Goal: Information Seeking & Learning: Check status

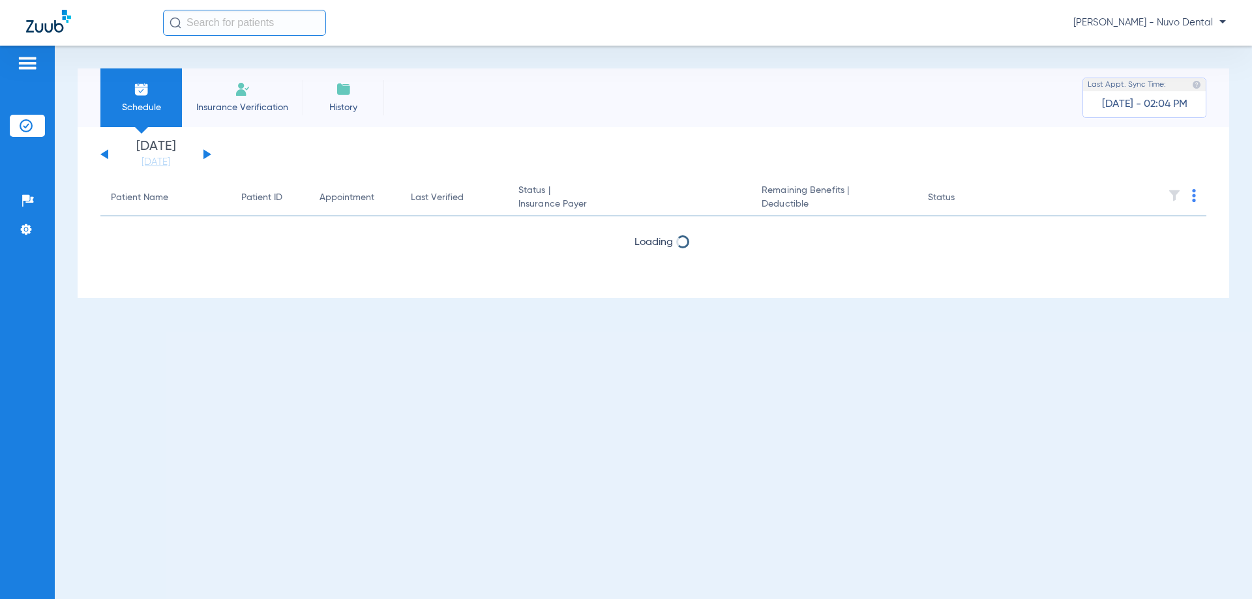
click at [211, 18] on input "text" at bounding box center [244, 23] width 163 height 26
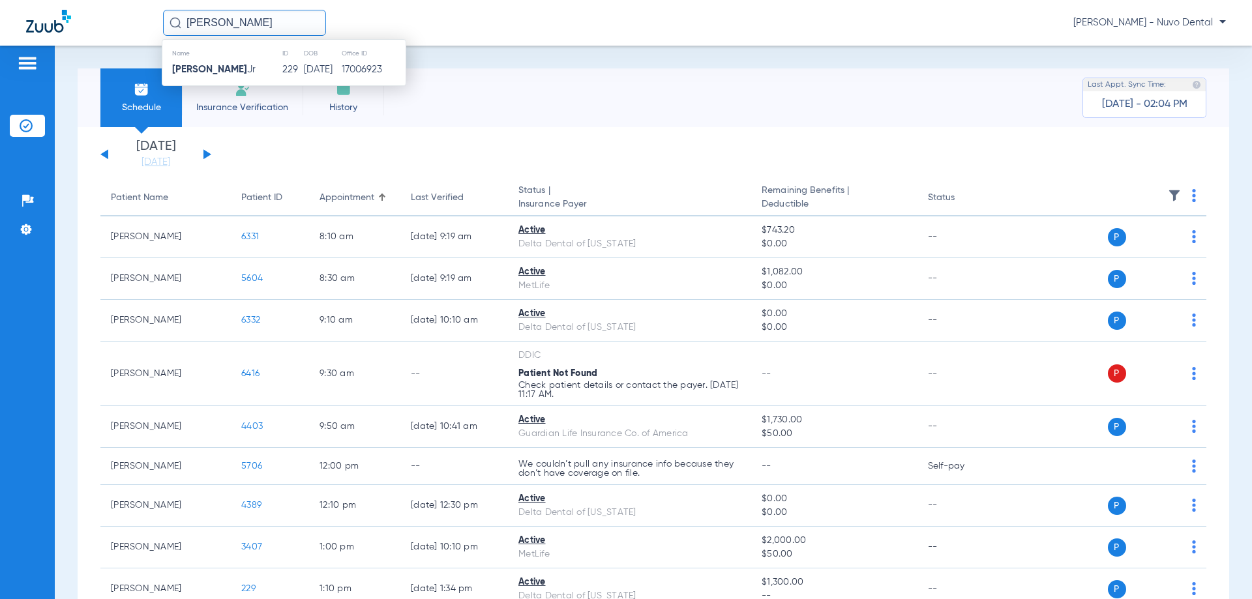
type input "[PERSON_NAME]"
click at [282, 68] on td "229" at bounding box center [293, 70] width 22 height 18
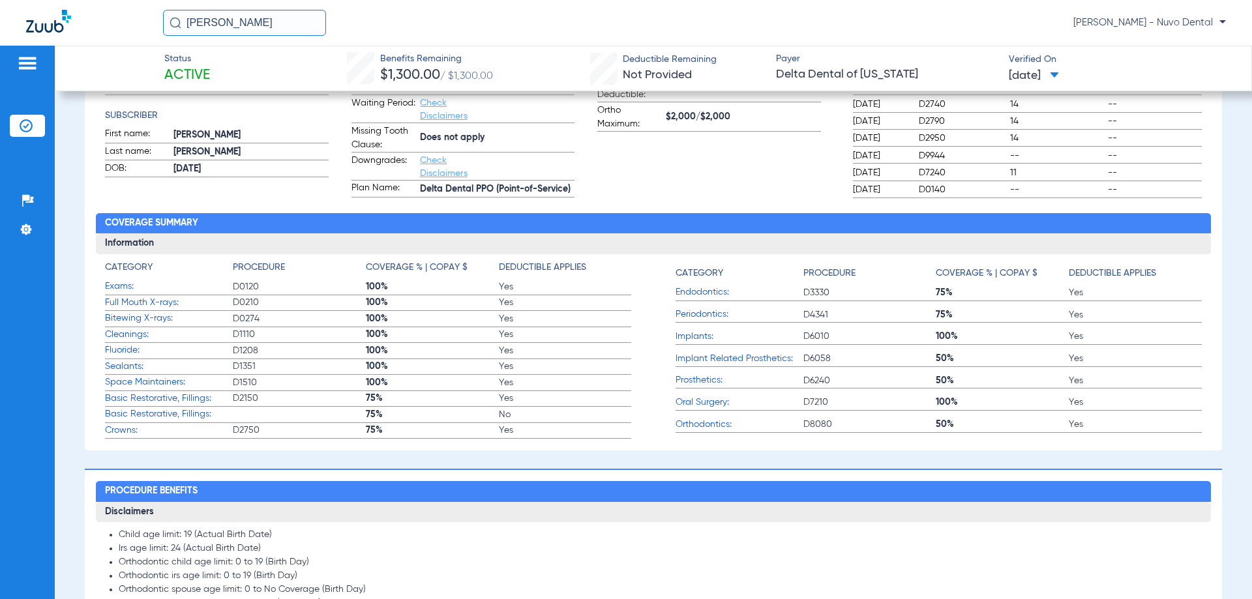
scroll to position [522, 0]
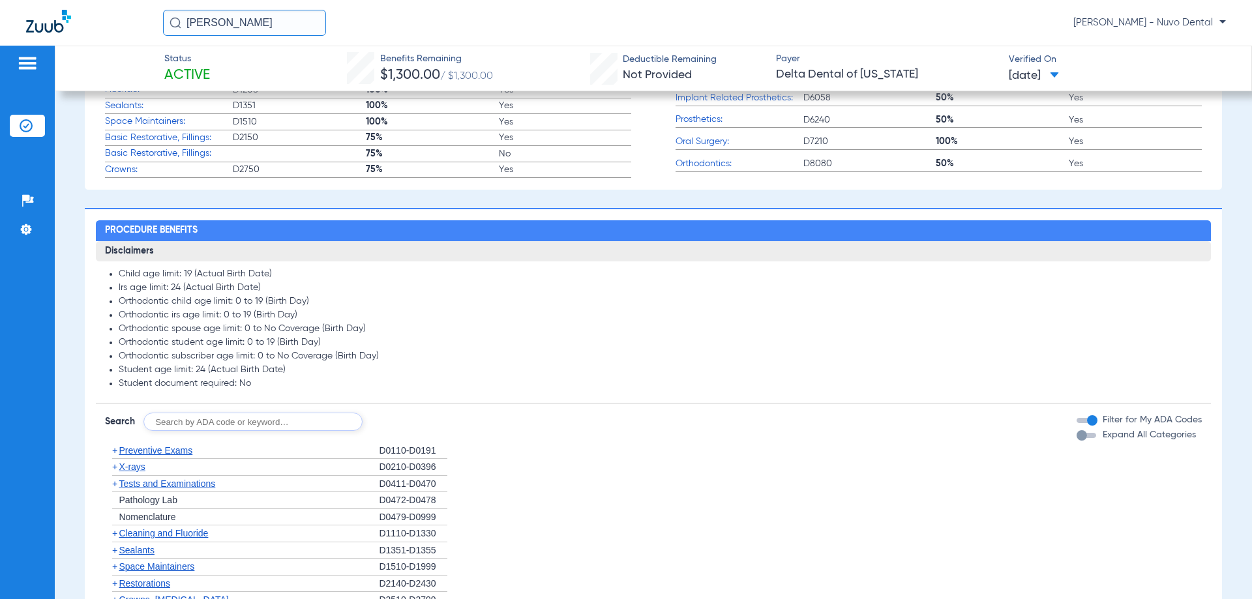
click at [237, 426] on input "text" at bounding box center [252, 422] width 219 height 18
type input "D2332"
click at [413, 423] on button "Search" at bounding box center [411, 422] width 52 height 18
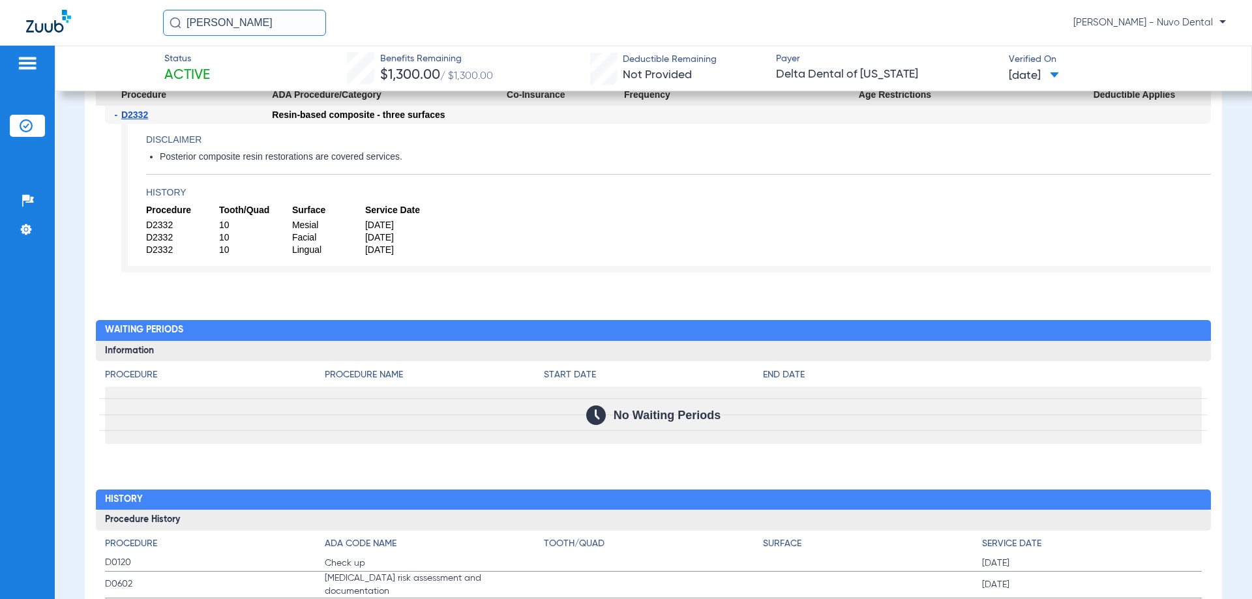
scroll to position [709, 0]
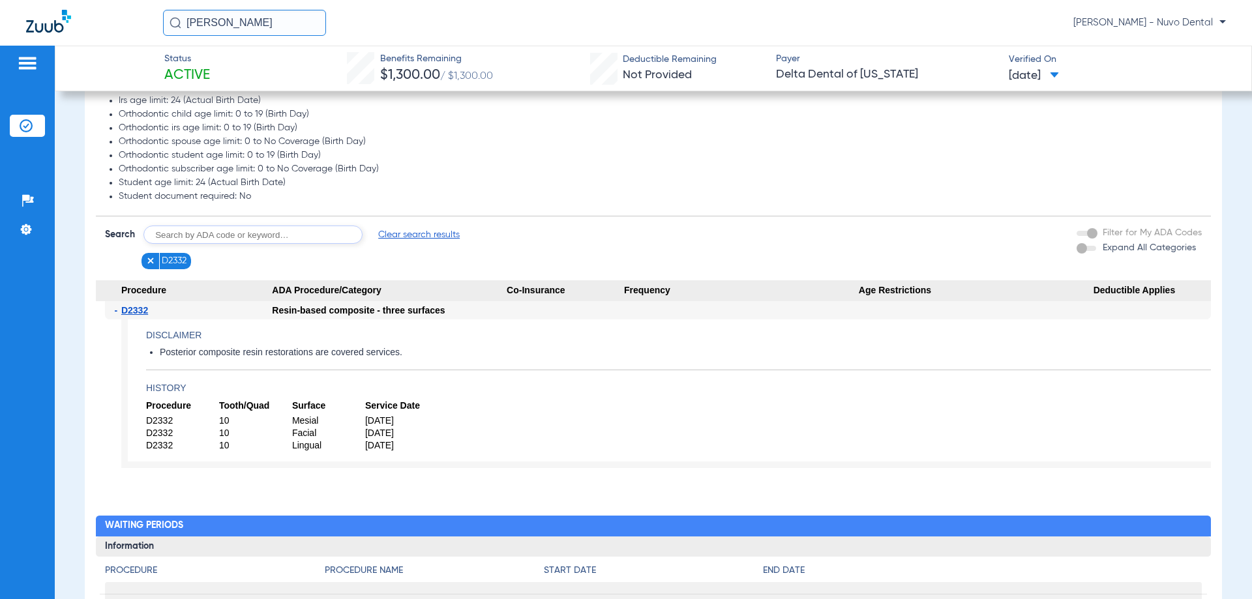
drag, startPoint x: 183, startPoint y: 25, endPoint x: 91, endPoint y: 18, distance: 91.6
click at [96, 22] on div "[PERSON_NAME] [PERSON_NAME] - [PERSON_NAME]" at bounding box center [626, 23] width 1252 height 46
click at [275, 29] on input "[PERSON_NAME]" at bounding box center [244, 23] width 163 height 26
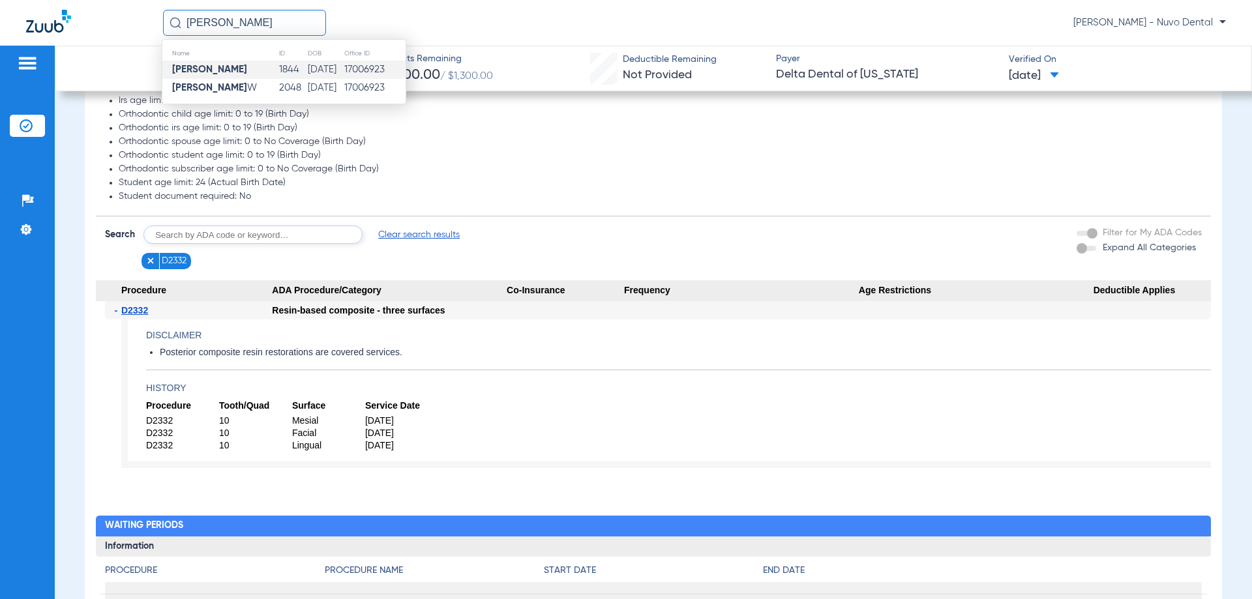
type input "[PERSON_NAME]"
click at [278, 65] on td "1844" at bounding box center [292, 70] width 29 height 18
